Goal: Information Seeking & Learning: Learn about a topic

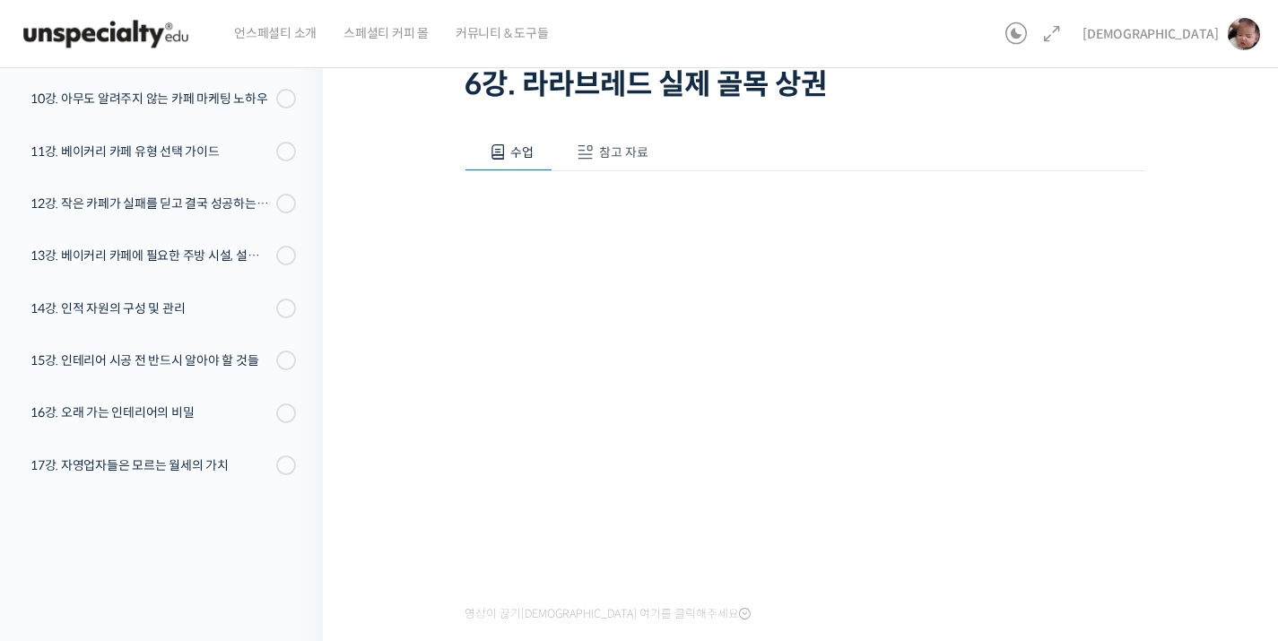
scroll to position [133, 0]
click at [519, 160] on span "수업" at bounding box center [521, 153] width 23 height 16
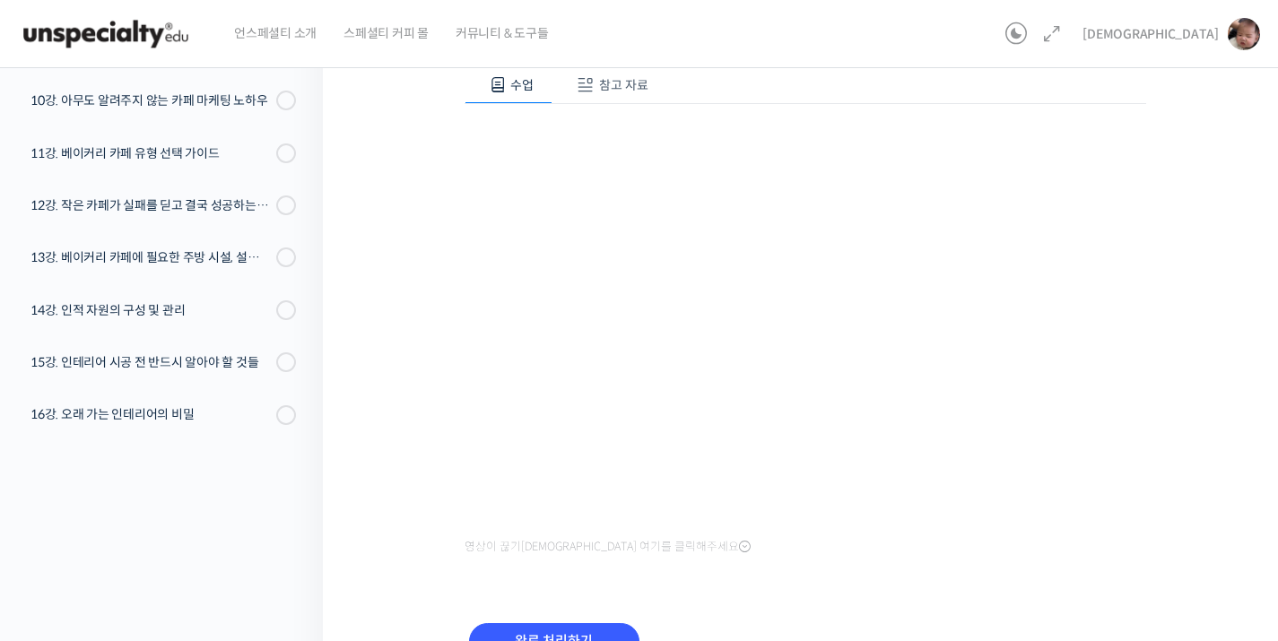
scroll to position [136, 0]
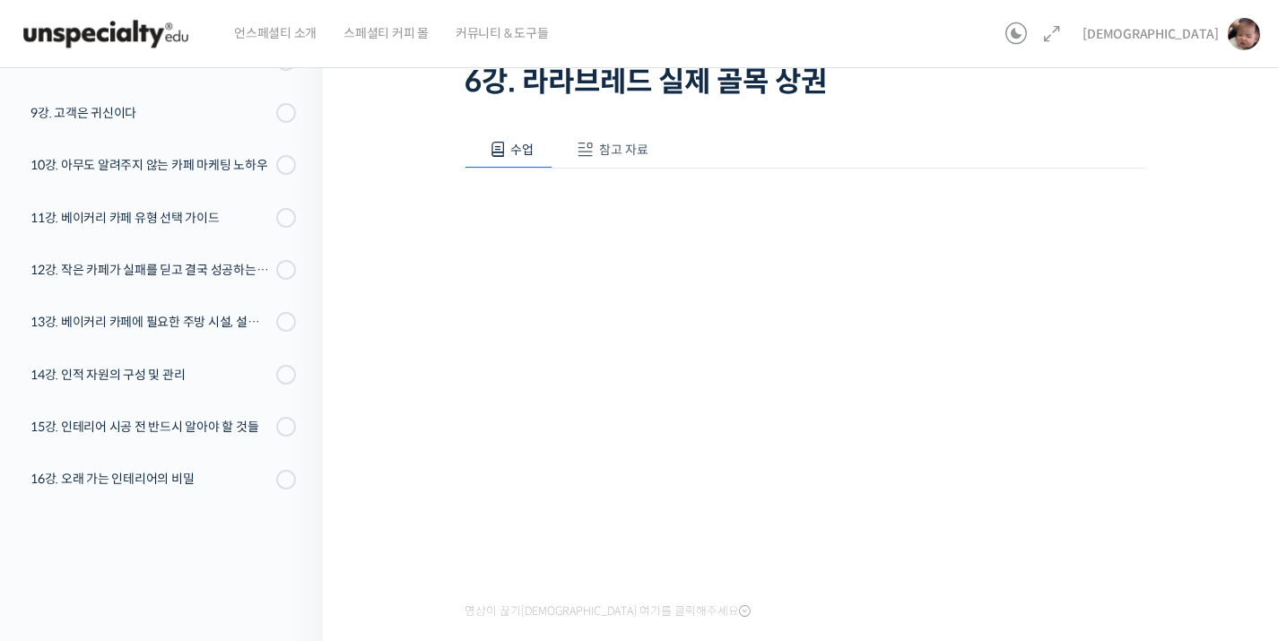
click at [649, 140] on button "참고 자료" at bounding box center [610, 150] width 115 height 38
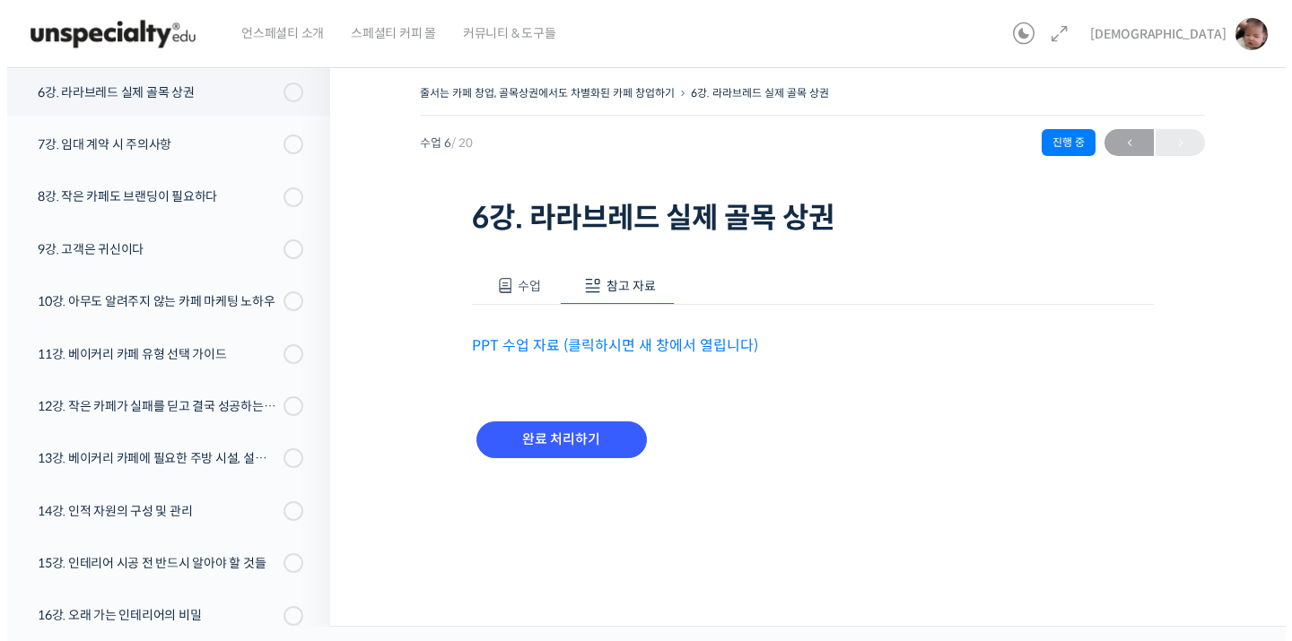
scroll to position [0, 0]
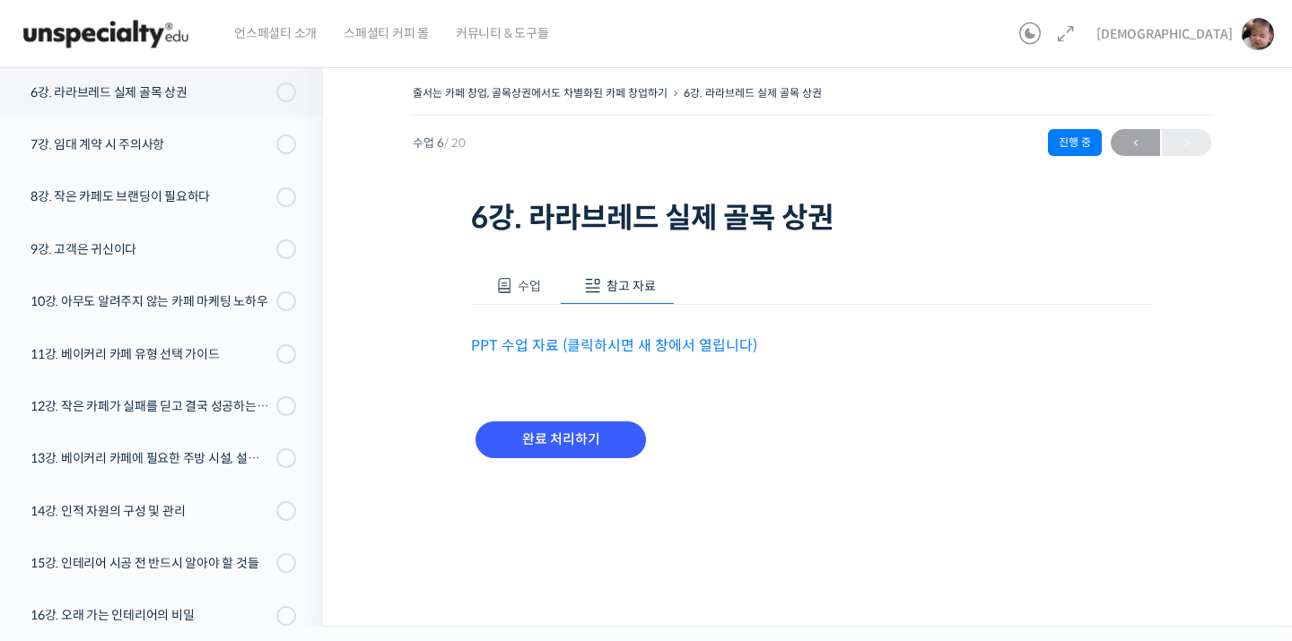
click at [529, 320] on div "PPT 수업 자료 (클릭하시면 새 창에서 열립니다)" at bounding box center [812, 331] width 682 height 53
click at [532, 305] on div "PPT 수업 자료 (클릭하시면 새 창에서 열립니다)" at bounding box center [812, 331] width 682 height 53
click at [567, 410] on div "완료 처리하기" at bounding box center [812, 454] width 682 height 103
click at [565, 429] on input "완료 처리하기" at bounding box center [560, 440] width 170 height 37
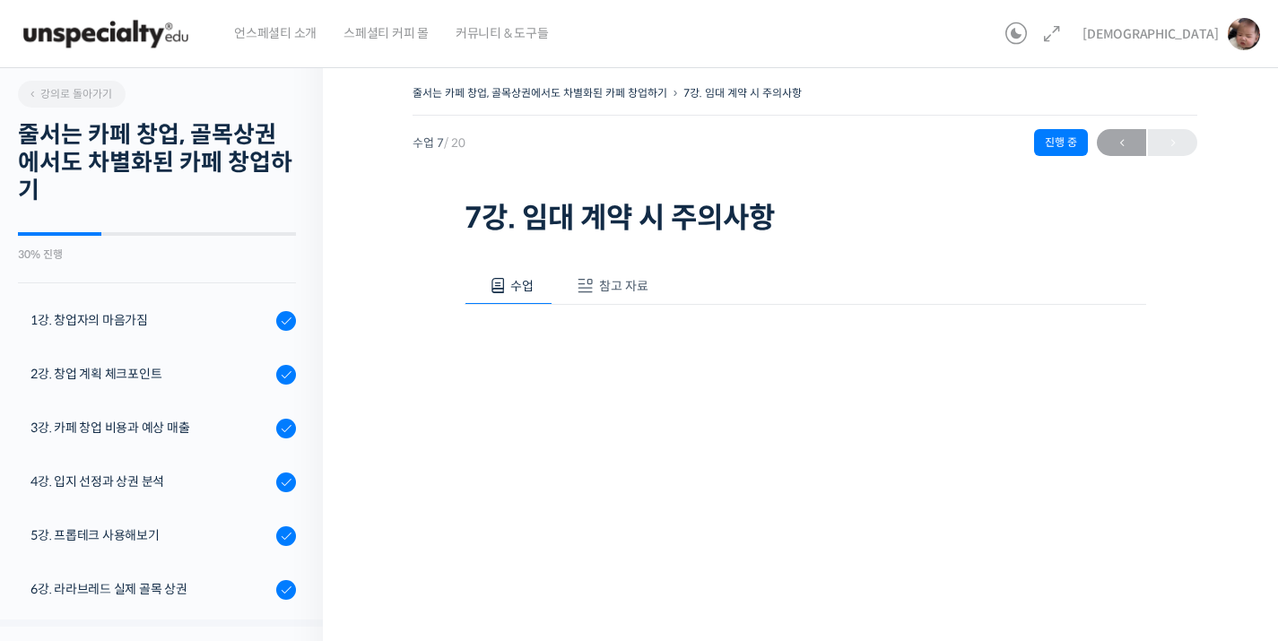
scroll to position [551, 0]
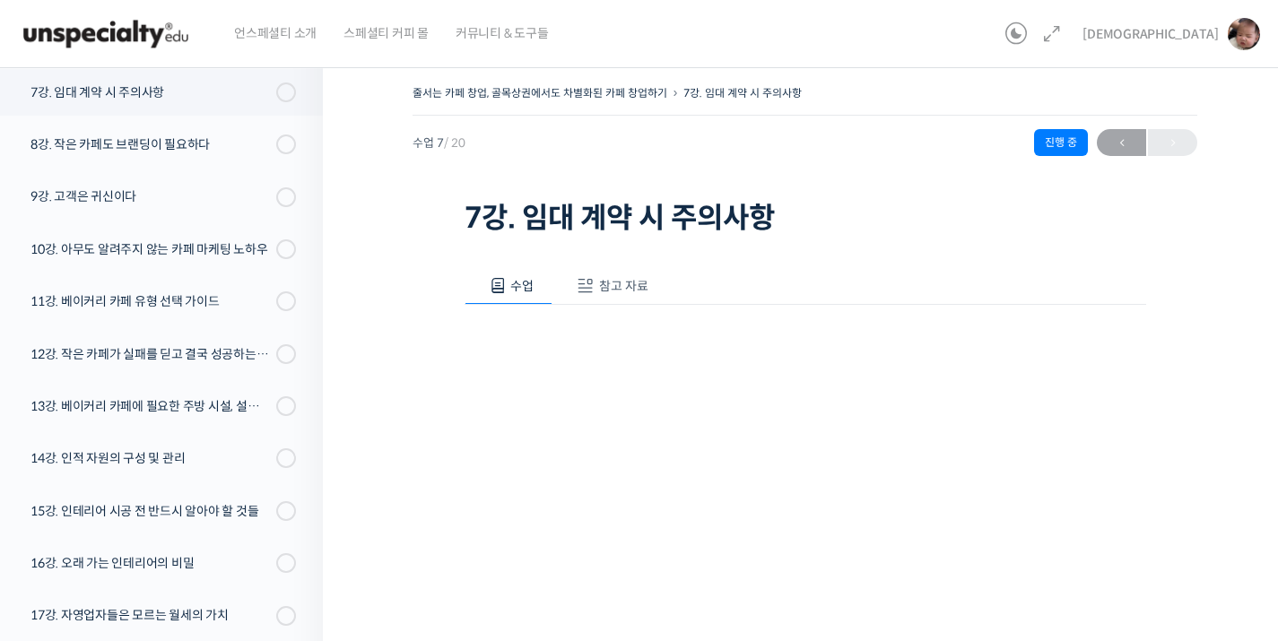
click at [601, 293] on button "참고 자료" at bounding box center [610, 286] width 115 height 38
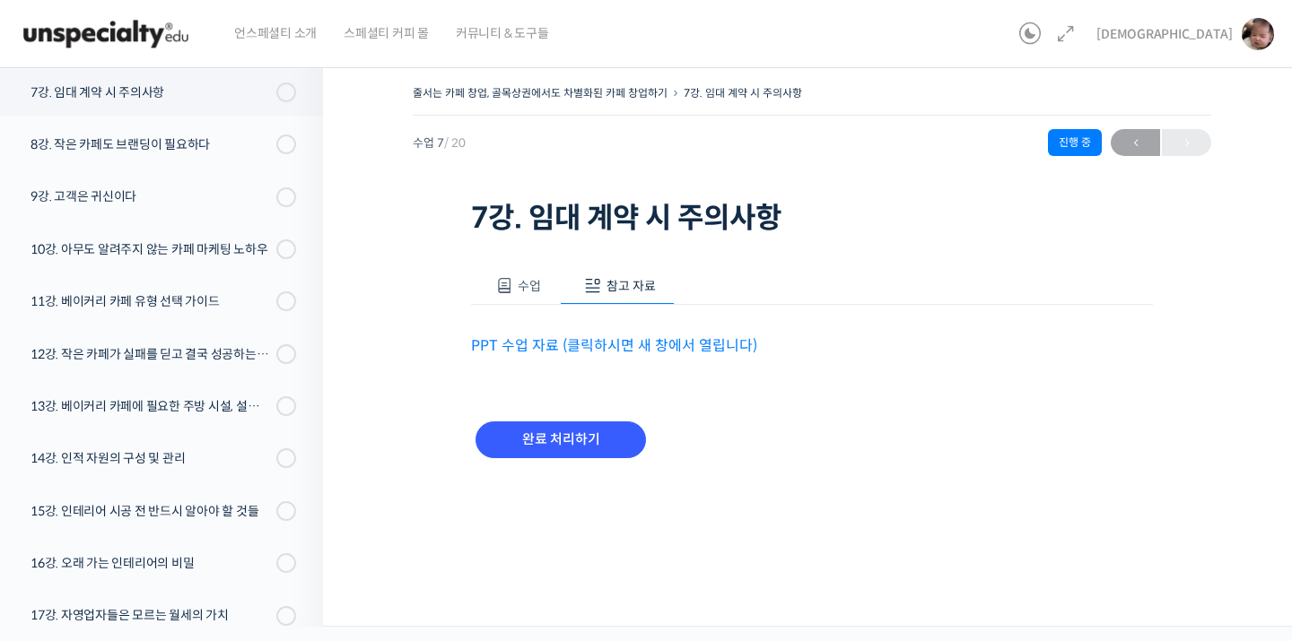
click at [608, 348] on link "PPT 수업 자료 (클릭하시면 새 창에서 열립니다)" at bounding box center [614, 345] width 286 height 19
click at [518, 279] on span "수업" at bounding box center [529, 286] width 23 height 16
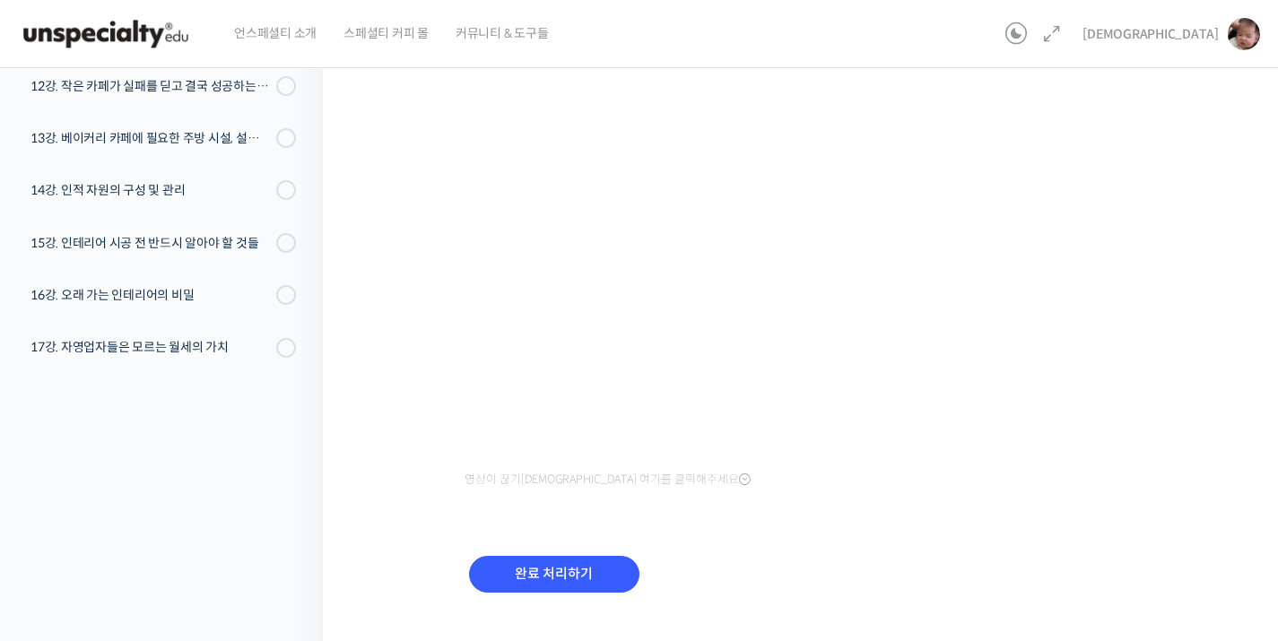
scroll to position [302, 0]
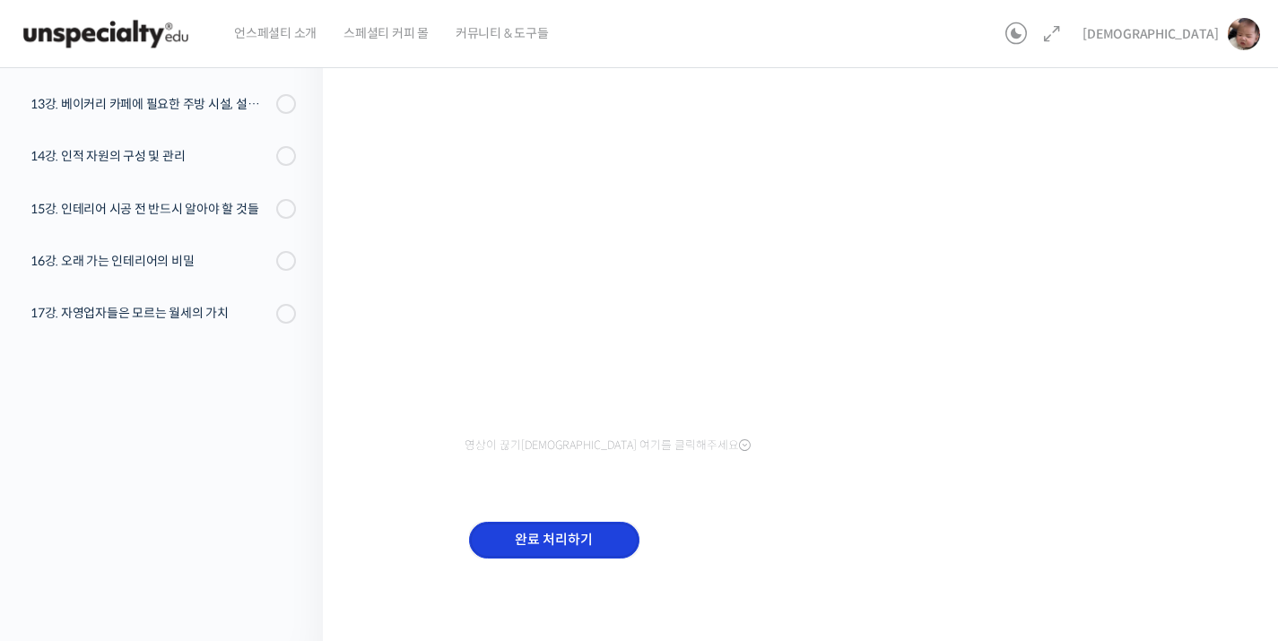
click at [527, 544] on input "완료 처리하기" at bounding box center [554, 540] width 170 height 37
click at [592, 568] on div "완료 처리하기" at bounding box center [554, 555] width 179 height 74
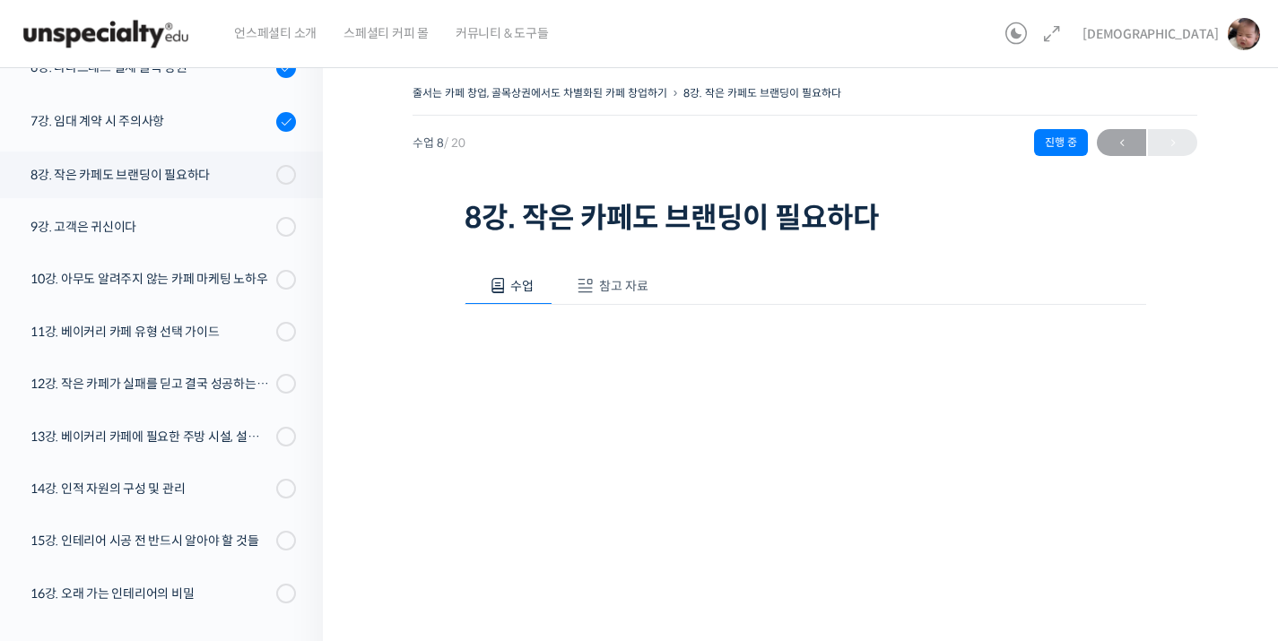
scroll to position [605, 0]
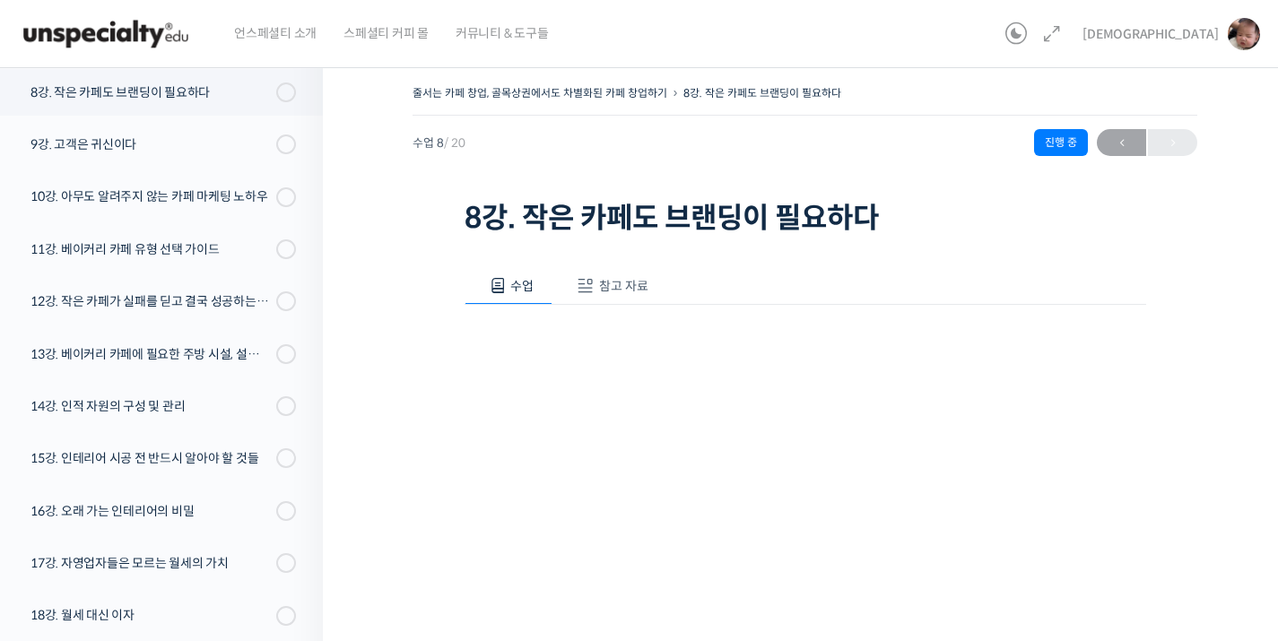
click at [618, 278] on span "참고 자료" at bounding box center [623, 286] width 49 height 16
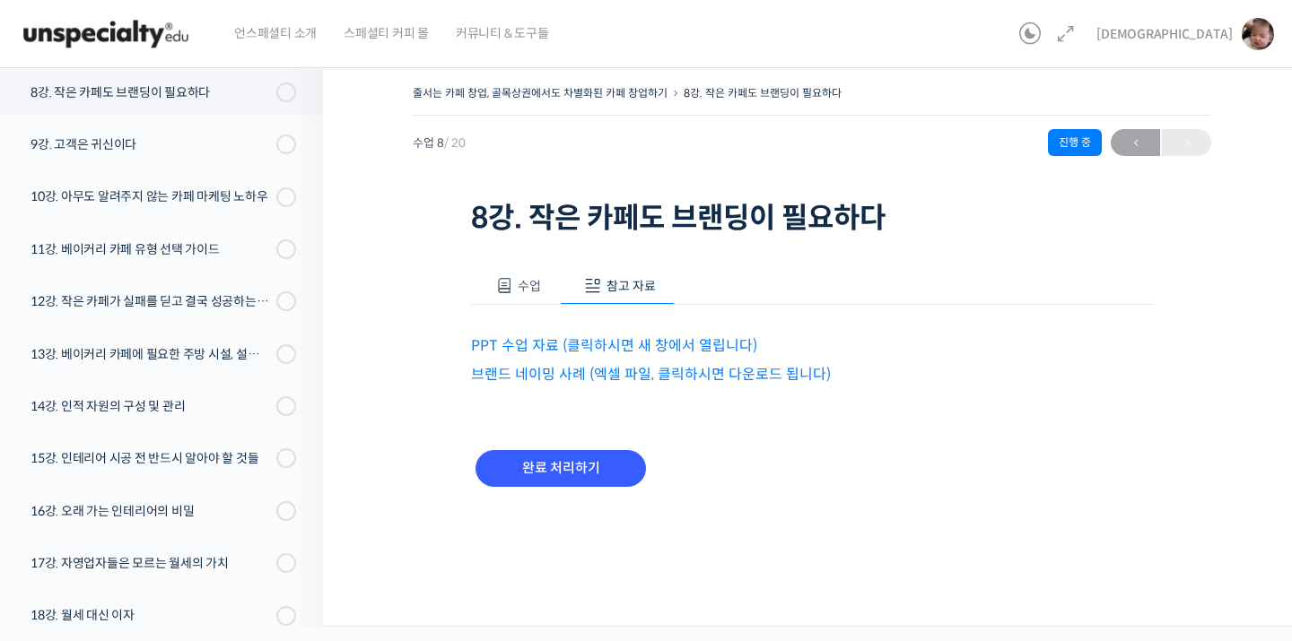
drag, startPoint x: 615, startPoint y: 331, endPoint x: 615, endPoint y: 345, distance: 14.4
click at [615, 331] on div "PPT 수업 자료 (클릭하시면 새 창에서 열립니다) 브랜드 네이밍 사례 (엑셀 파일, 클릭하시면 다운로드 됩니다)" at bounding box center [812, 346] width 682 height 82
click at [615, 346] on link "PPT 수업 자료 (클릭하시면 새 창에서 열립니다)" at bounding box center [614, 345] width 286 height 19
click at [637, 376] on link "브랜드 네이밍 사례 (엑셀 파일, 클릭하시면 다운로드 됩니다)" at bounding box center [651, 374] width 360 height 19
click at [552, 275] on button "수업" at bounding box center [515, 286] width 89 height 38
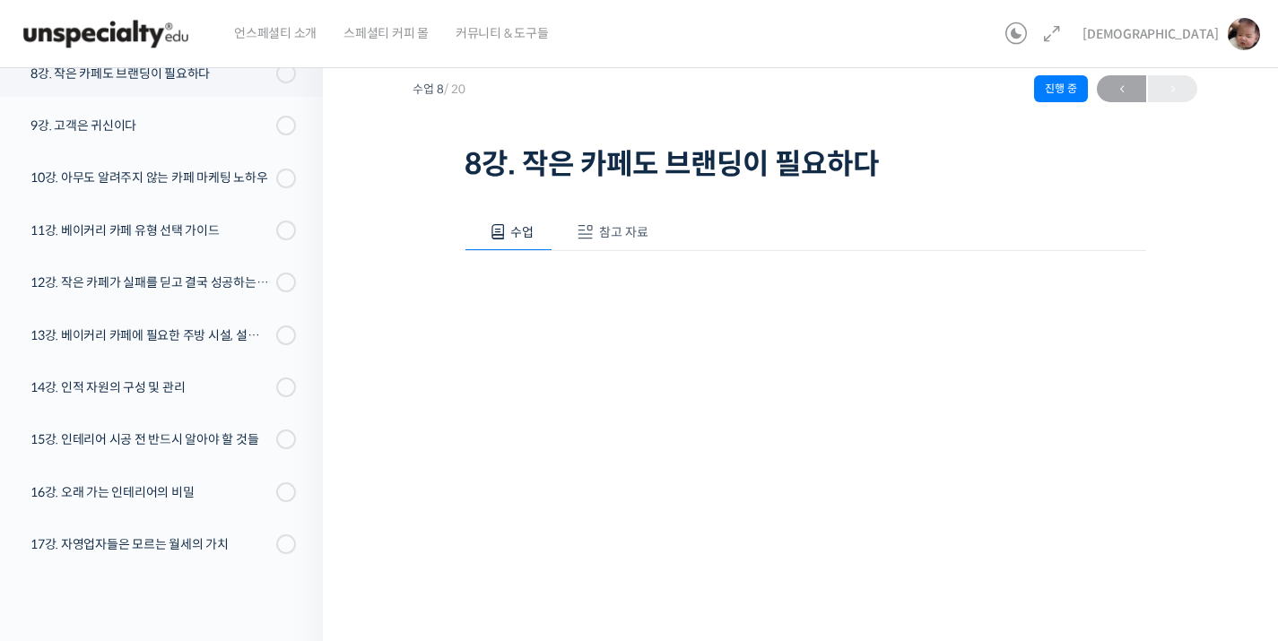
scroll to position [0, 0]
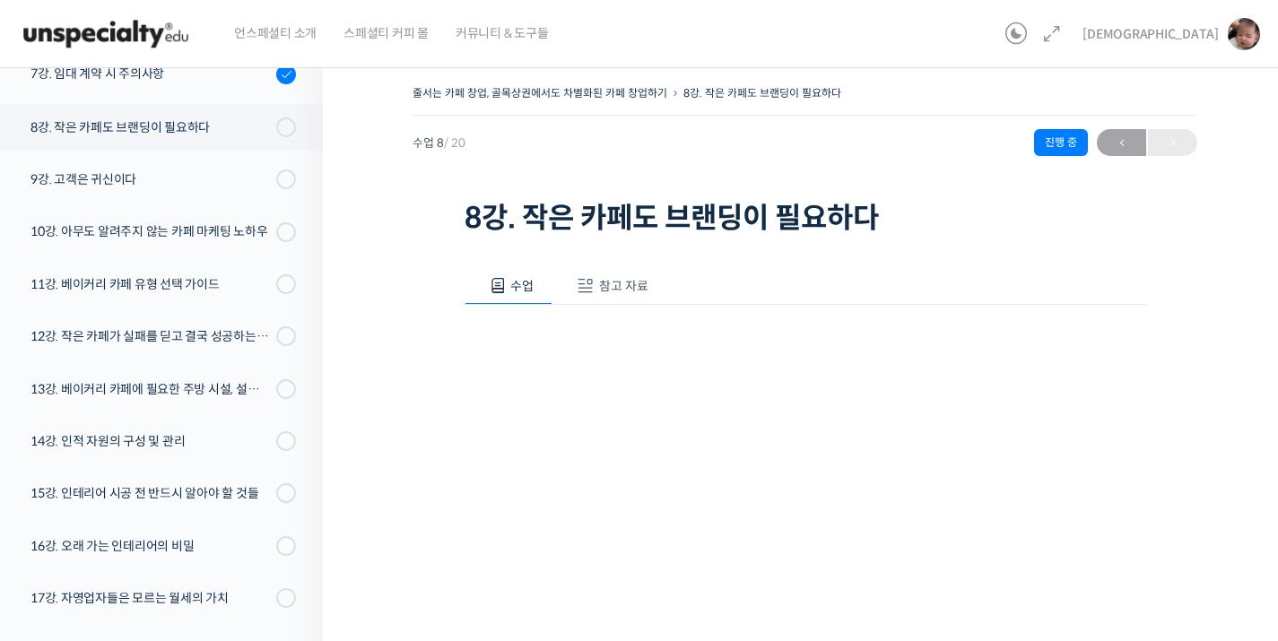
click at [603, 285] on span "참고 자료" at bounding box center [623, 286] width 49 height 16
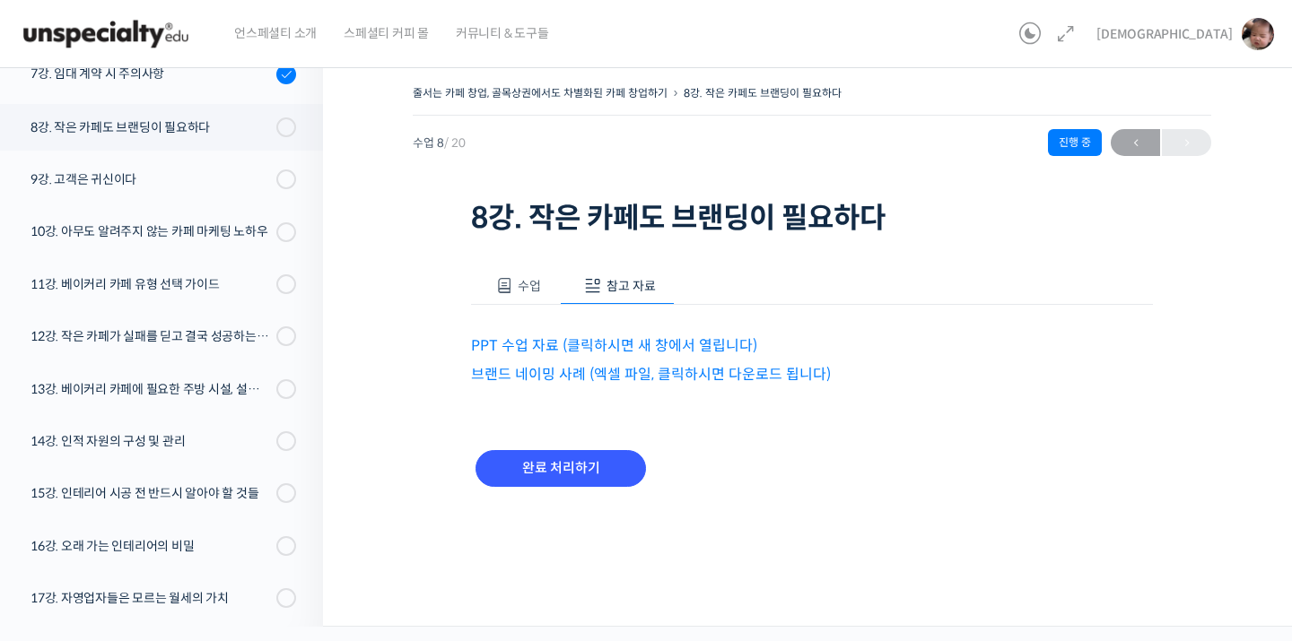
click at [536, 291] on span "수업" at bounding box center [529, 286] width 23 height 16
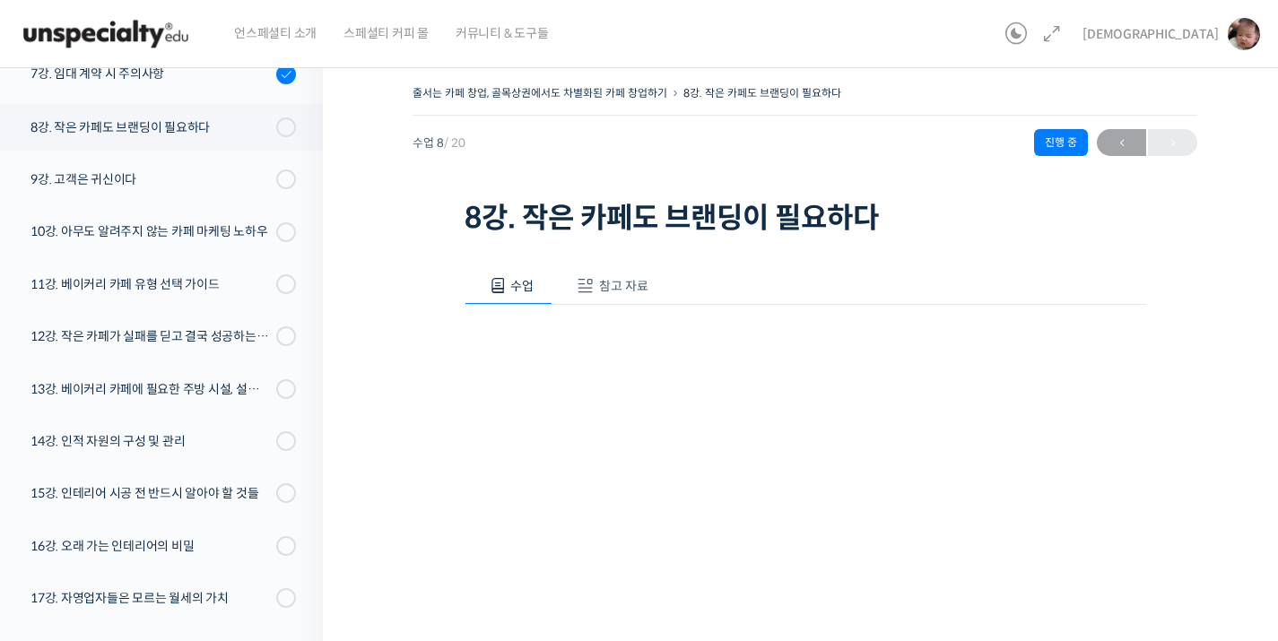
scroll to position [302, 0]
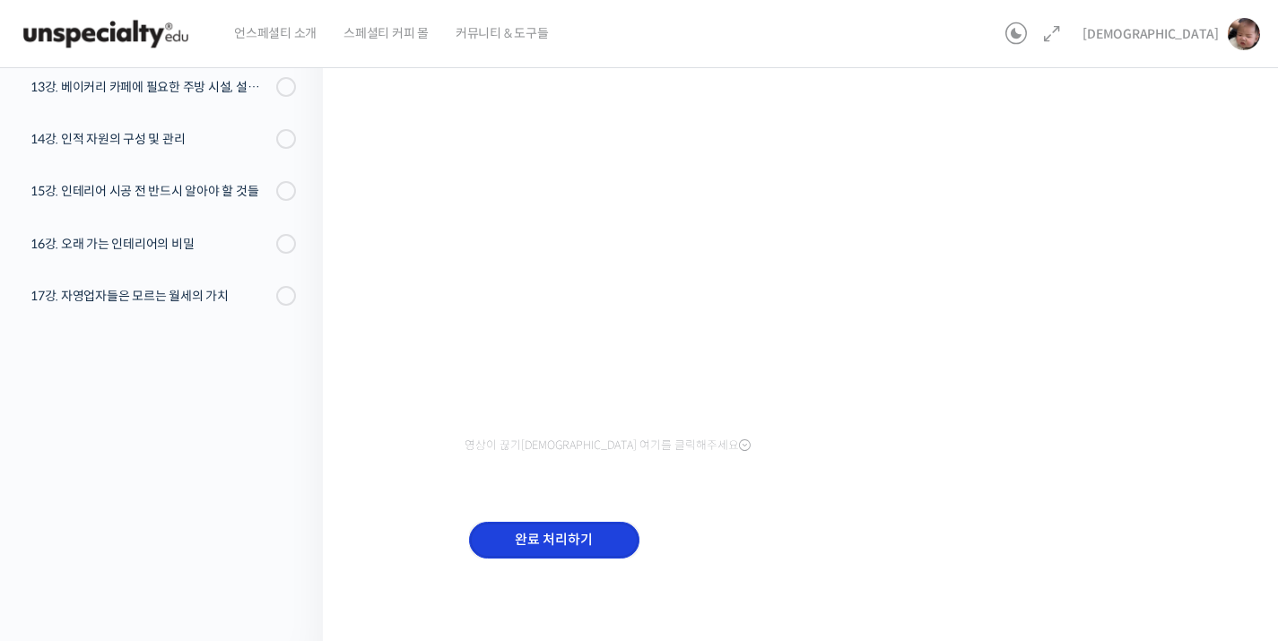
click at [562, 545] on input "완료 처리하기" at bounding box center [554, 540] width 170 height 37
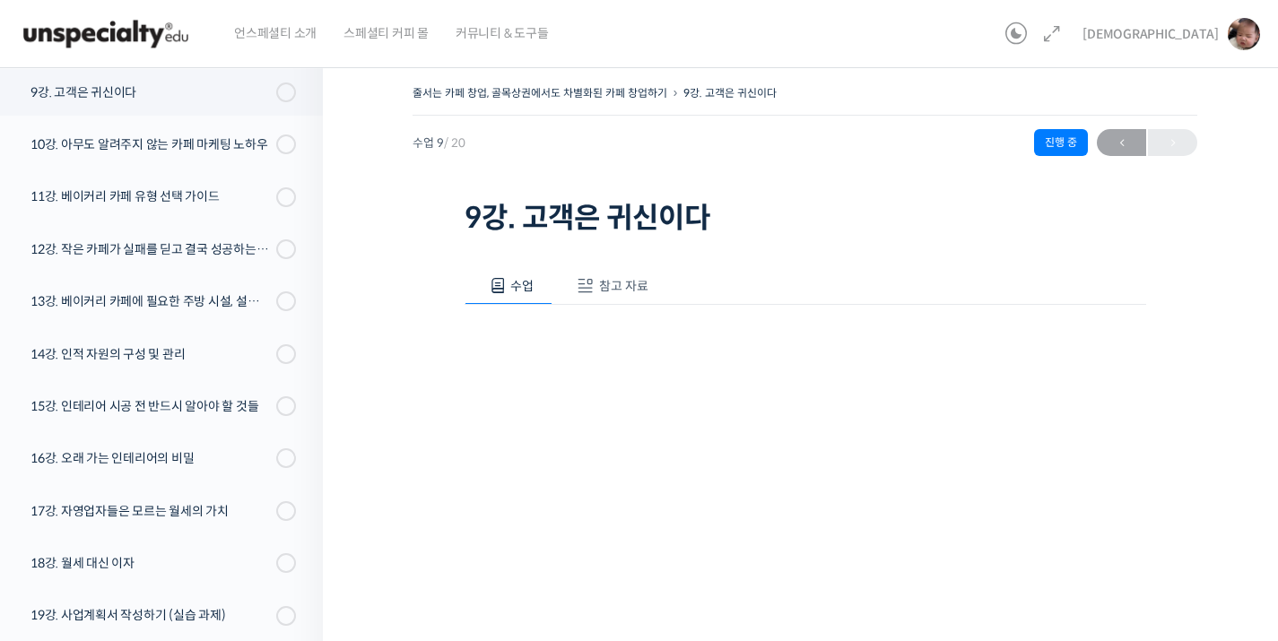
scroll to position [658, 0]
click at [632, 296] on button "참고 자료" at bounding box center [610, 286] width 115 height 38
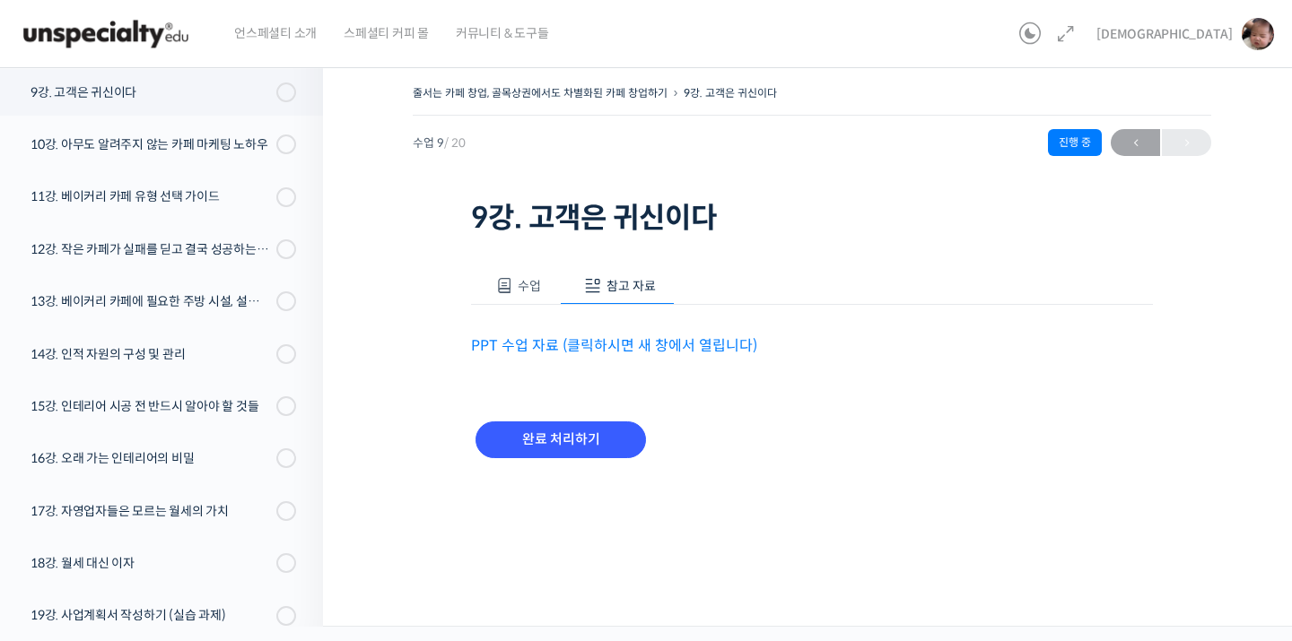
click at [594, 342] on link "PPT 수업 자료 (클릭하시면 새 창에서 열립니다)" at bounding box center [614, 345] width 286 height 19
click at [521, 245] on div "수업 참고 자료 영상이 끊기[DEMOGRAPHIC_DATA]를 클릭해주세요 PPT 수업 자료 (클릭하시면 새 창에서 열립니다) 완료 처리하기" at bounding box center [812, 372] width 682 height 265
click at [528, 267] on button "수업" at bounding box center [515, 286] width 89 height 38
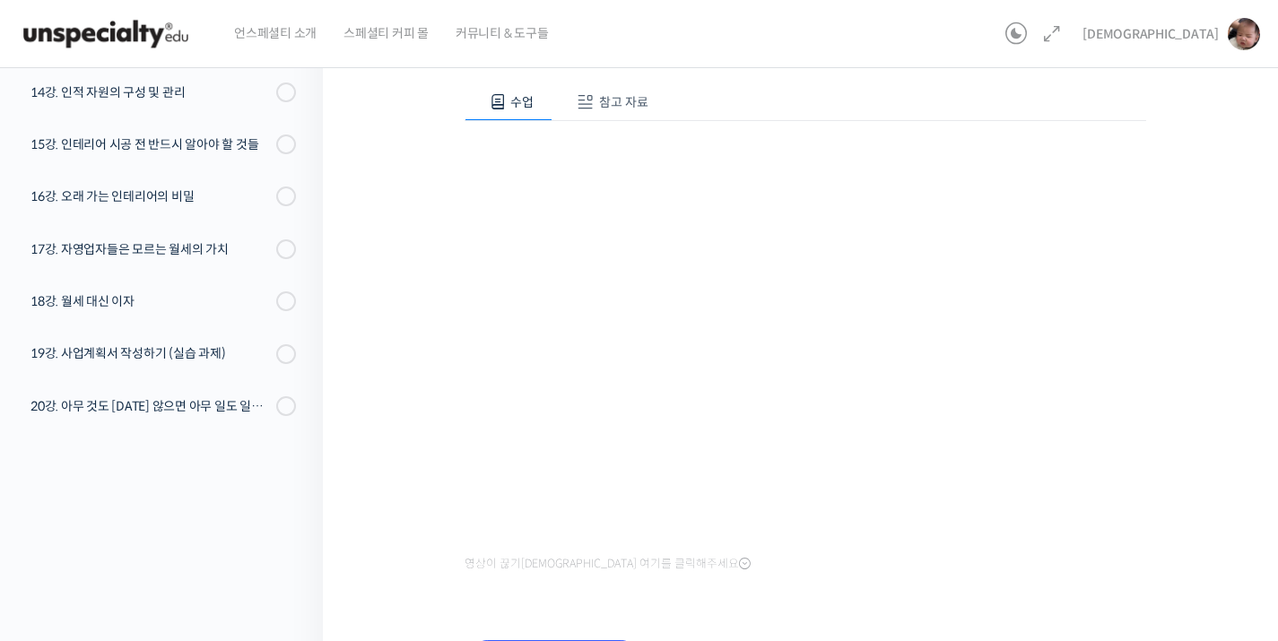
scroll to position [302, 0]
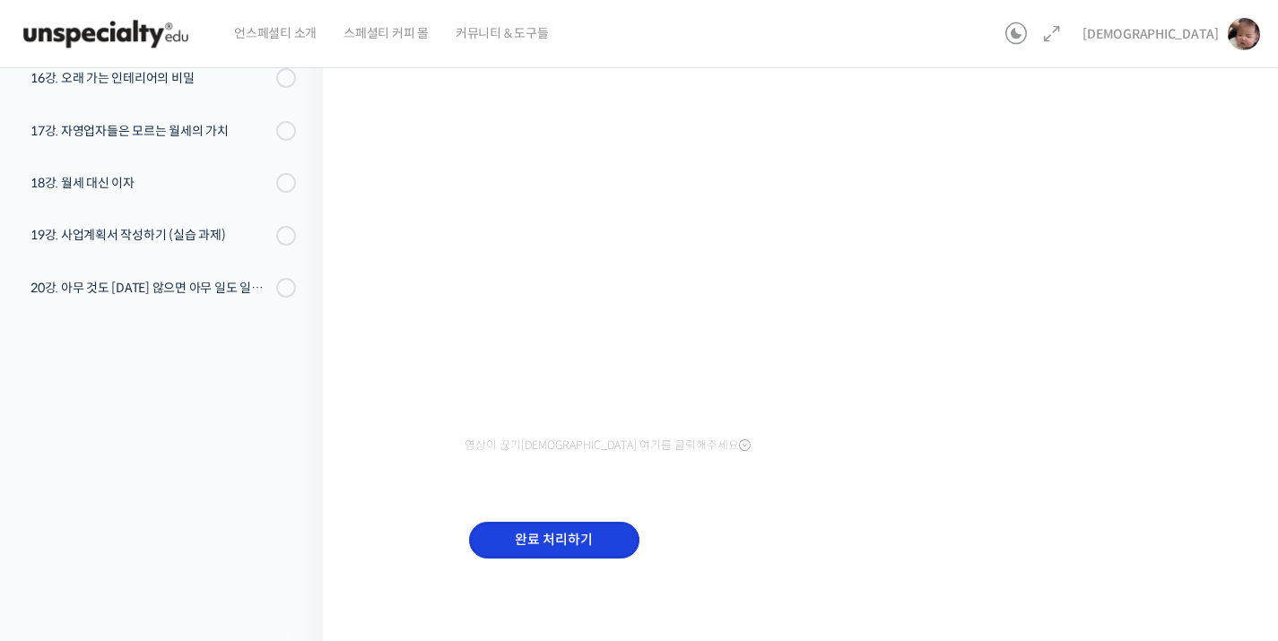
click at [569, 529] on input "완료 처리하기" at bounding box center [554, 540] width 170 height 37
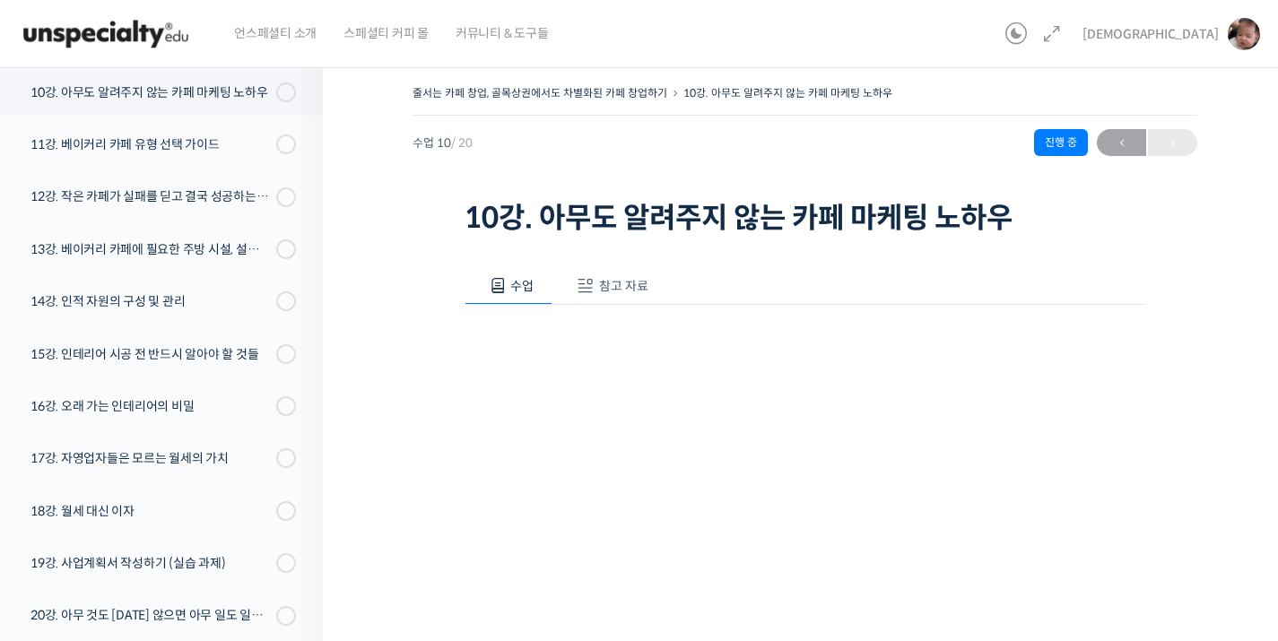
scroll to position [712, 0]
click at [605, 301] on button "참고 자료" at bounding box center [610, 286] width 115 height 38
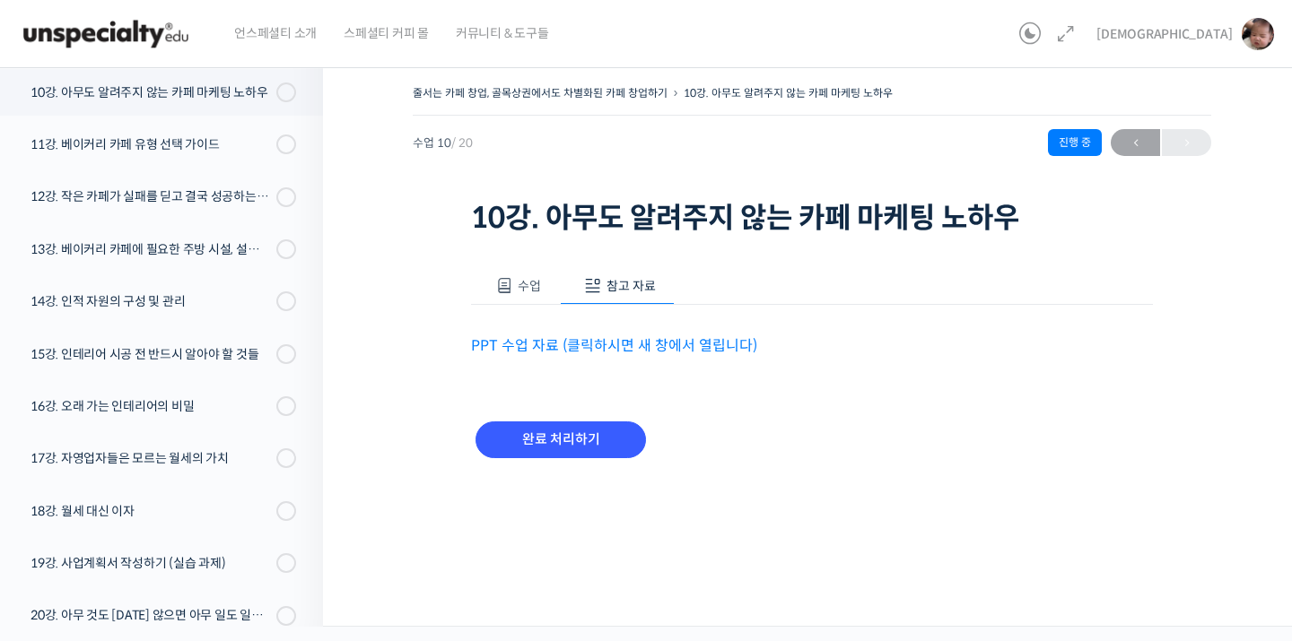
click at [608, 344] on link "PPT 수업 자료 (클릭하시면 새 창에서 열립니다)" at bounding box center [614, 345] width 286 height 19
click at [533, 267] on button "수업" at bounding box center [515, 286] width 89 height 38
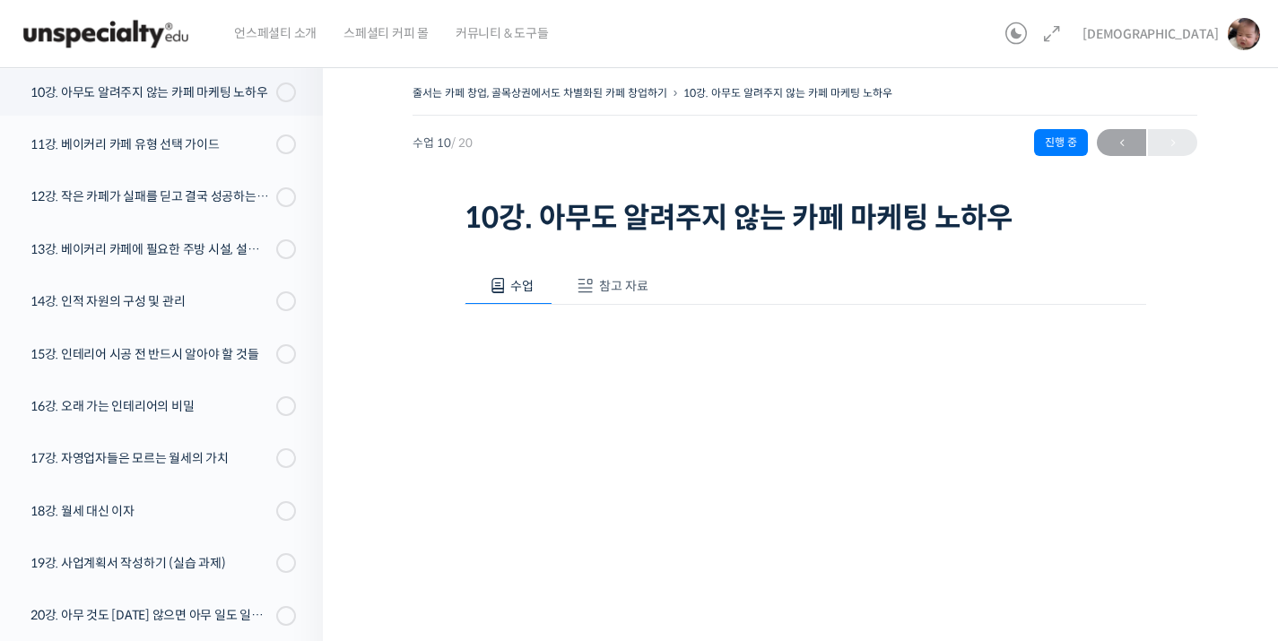
scroll to position [302, 0]
